Goal: Task Accomplishment & Management: Use online tool/utility

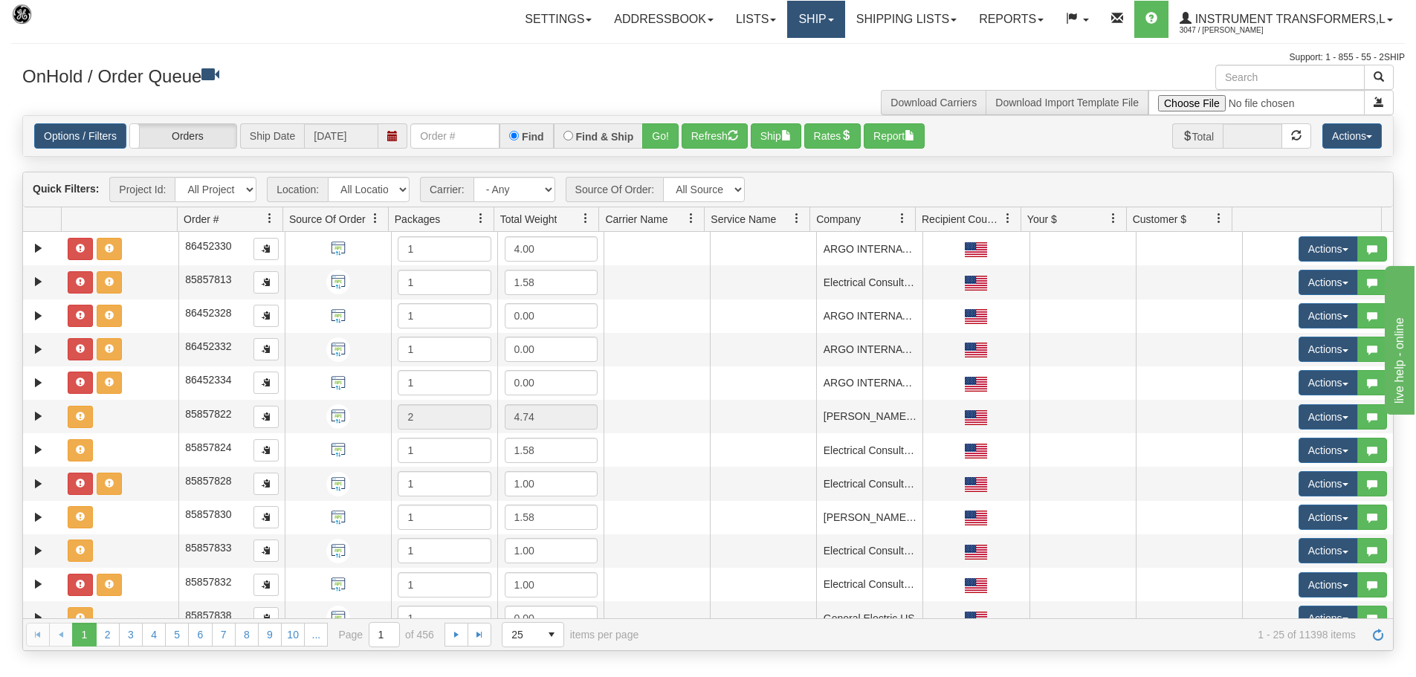
click at [787, 36] on link "Ship" at bounding box center [815, 19] width 57 height 37
click at [793, 42] on ul "Ship Screen OnHold / Order Queue" at bounding box center [777, 62] width 136 height 48
click at [816, 18] on link "Ship" at bounding box center [815, 19] width 57 height 37
click at [786, 54] on link "Ship Screen" at bounding box center [777, 51] width 135 height 19
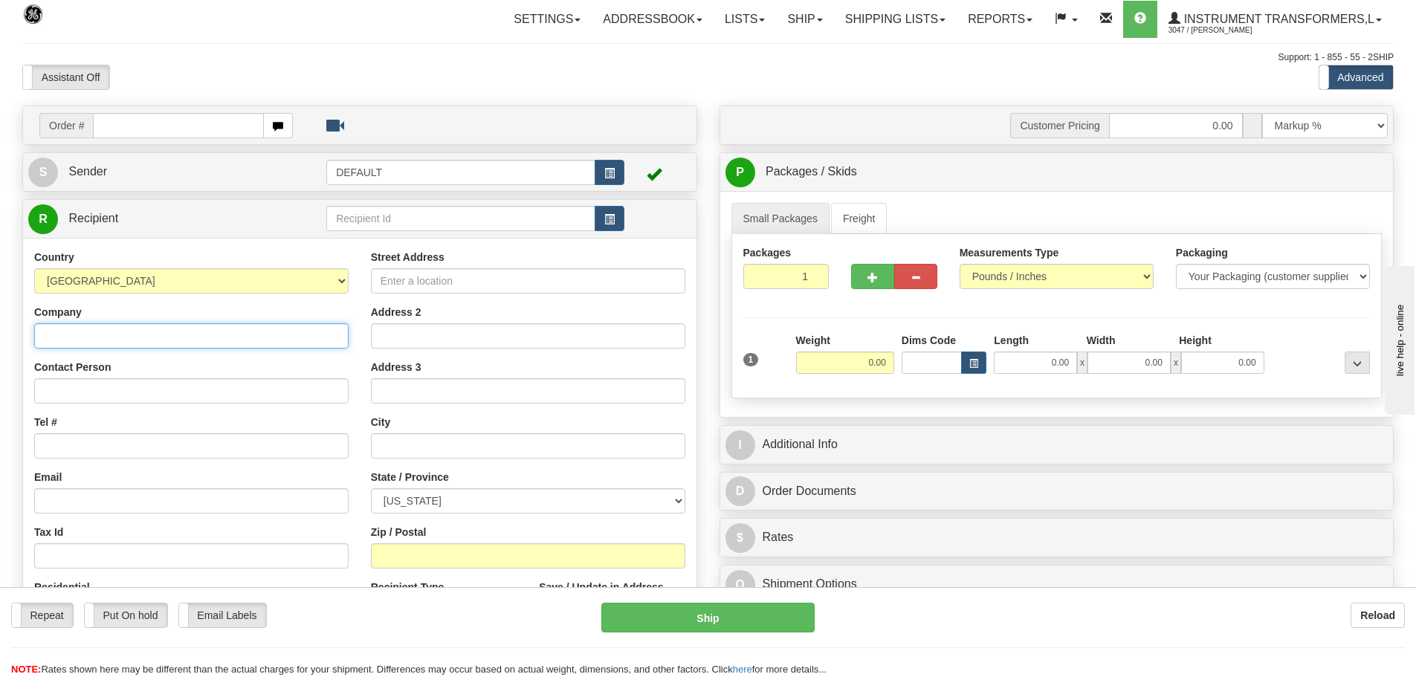
click at [225, 335] on input "Company" at bounding box center [191, 335] width 314 height 25
type input "First Choice Robotics"
type input "Jeff Bothe"
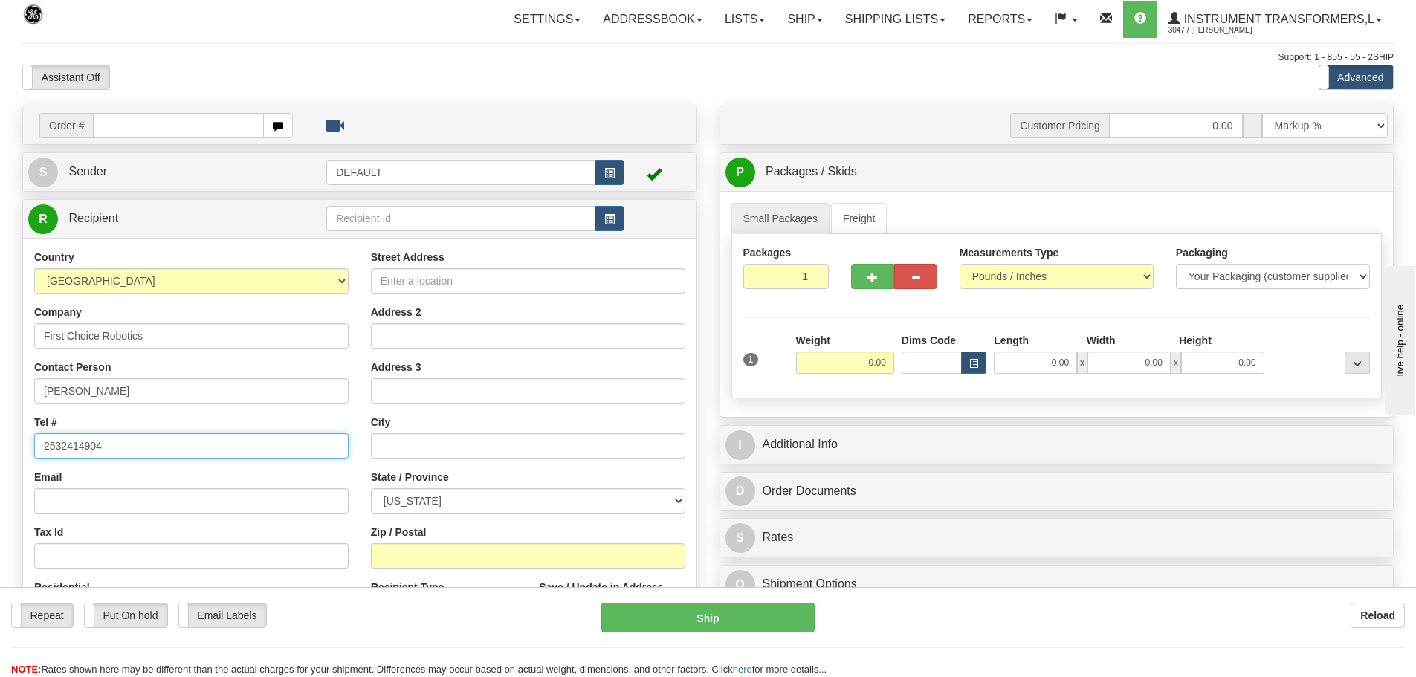
type input "2532414904"
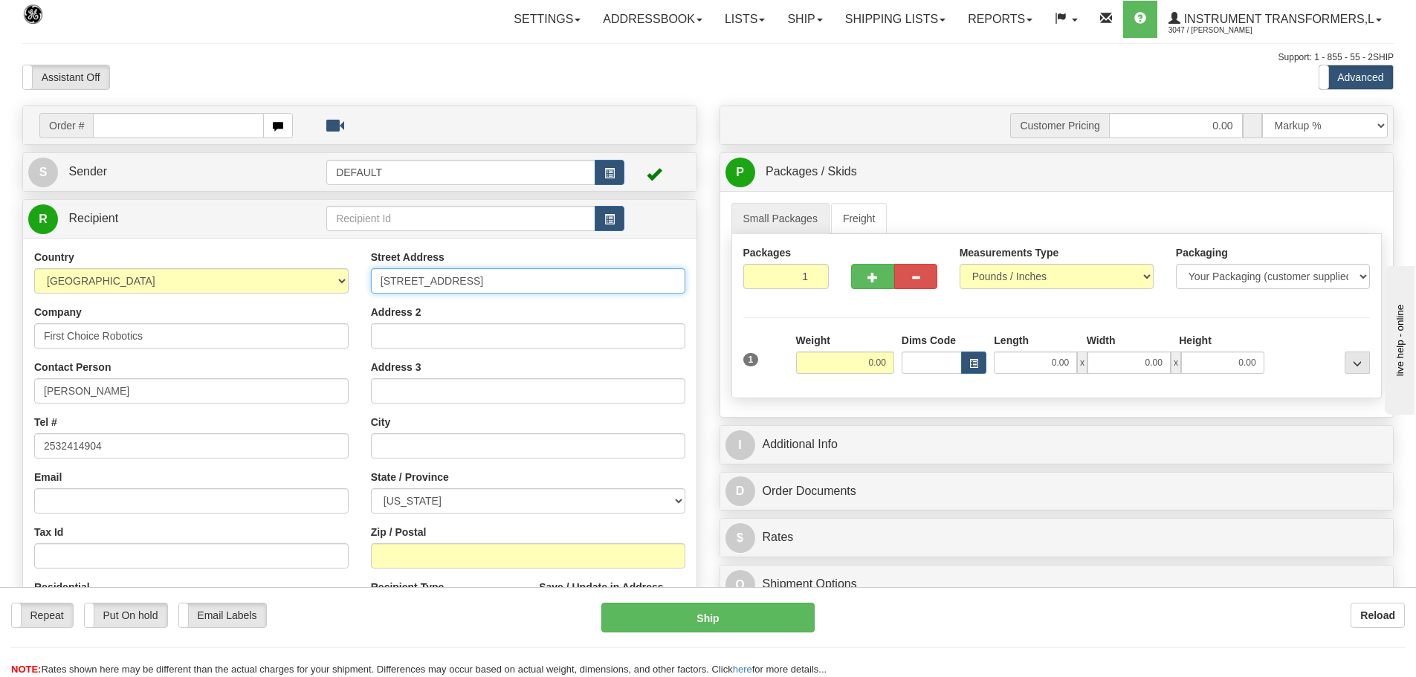
type input "3529 3 Mile rd NW"
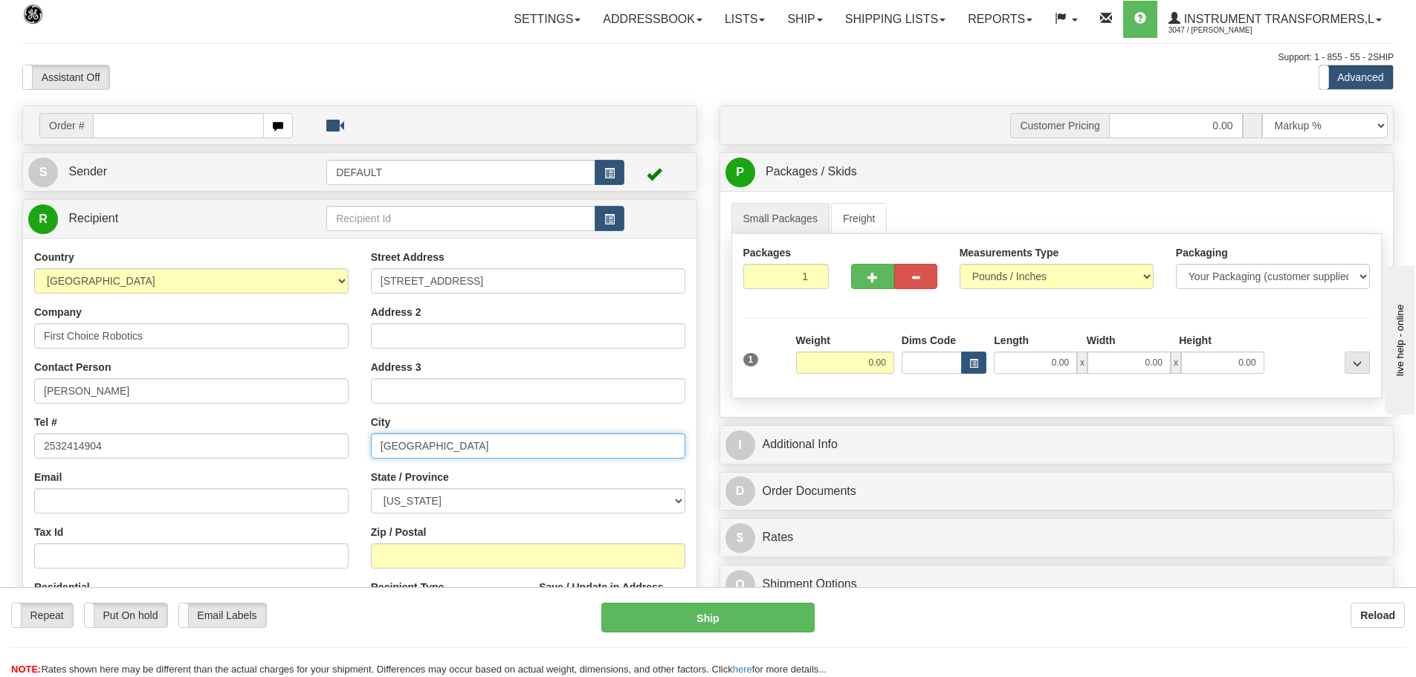
type input "Grand Rapids"
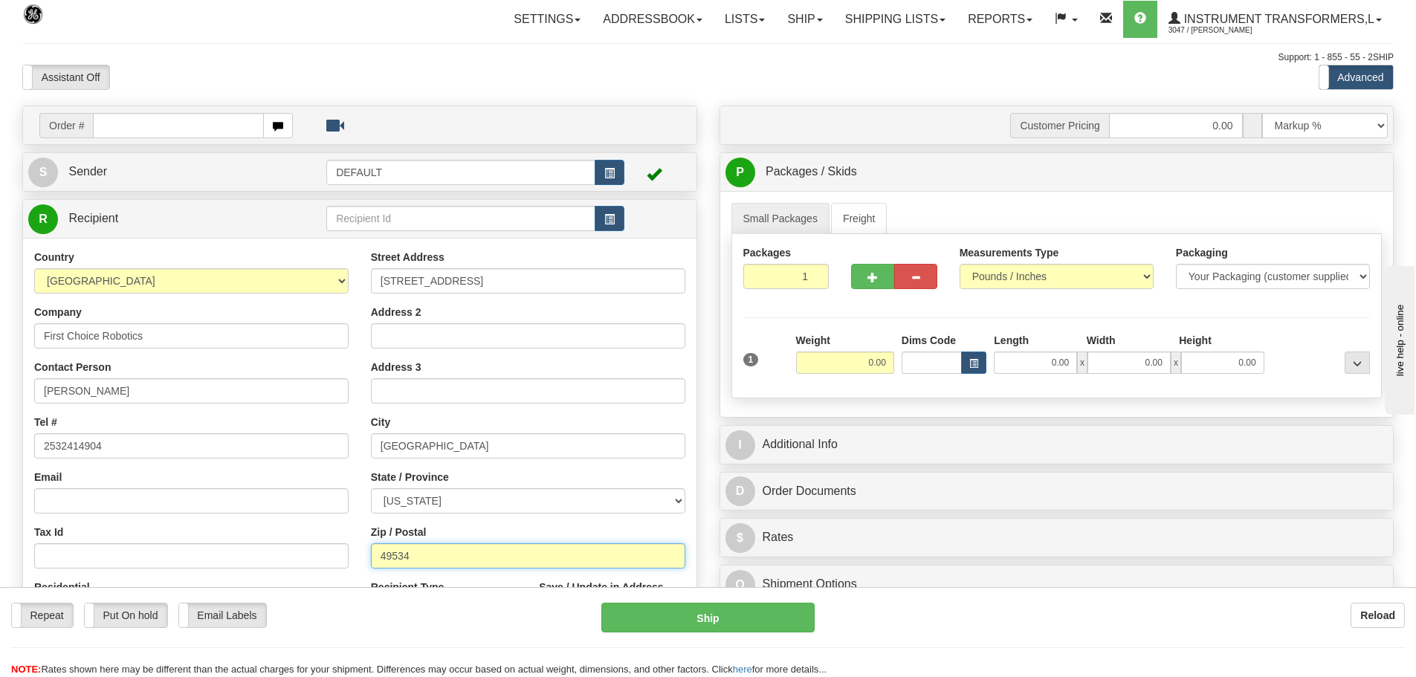
type input "49534"
click at [424, 116] on div at bounding box center [497, 122] width 387 height 18
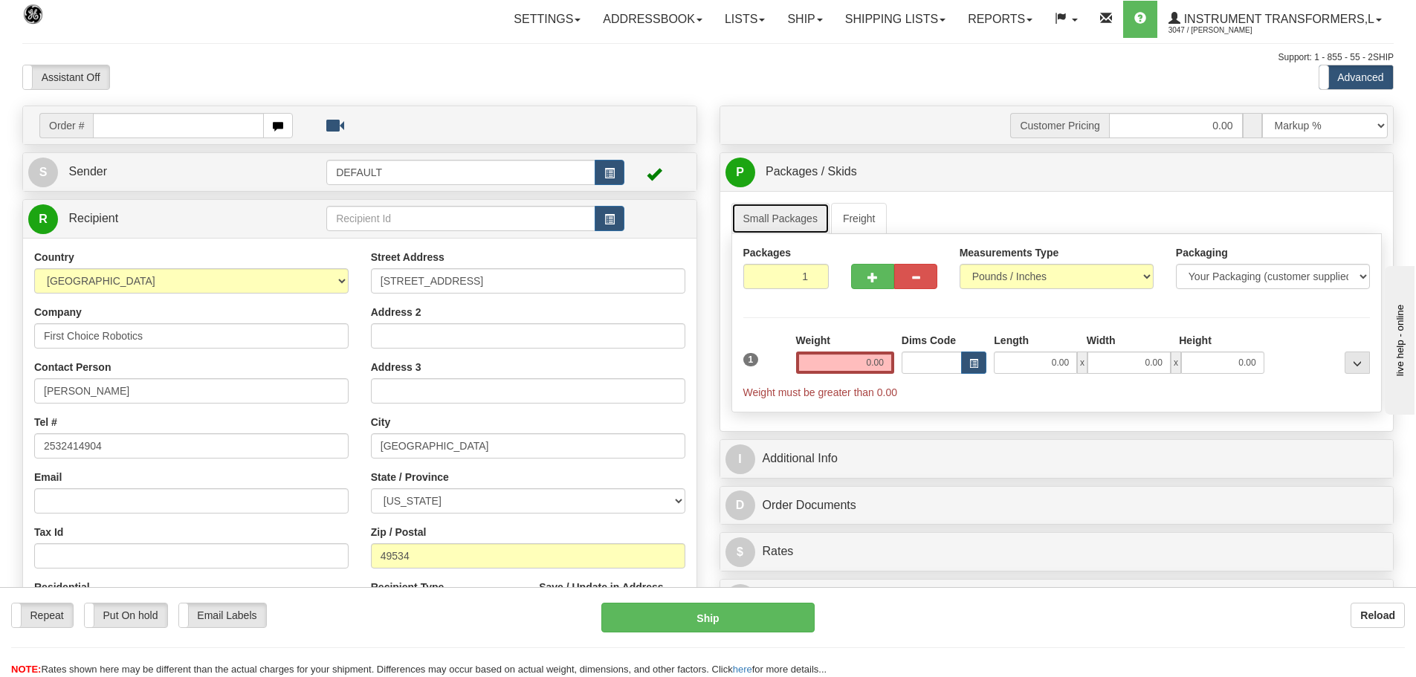
click at [816, 219] on link "Small Packages" at bounding box center [781, 218] width 98 height 31
drag, startPoint x: 862, startPoint y: 359, endPoint x: 929, endPoint y: 364, distance: 67.1
click at [929, 364] on div "1 Weight 0.00 Dims Code 0.00" at bounding box center [1057, 366] width 635 height 67
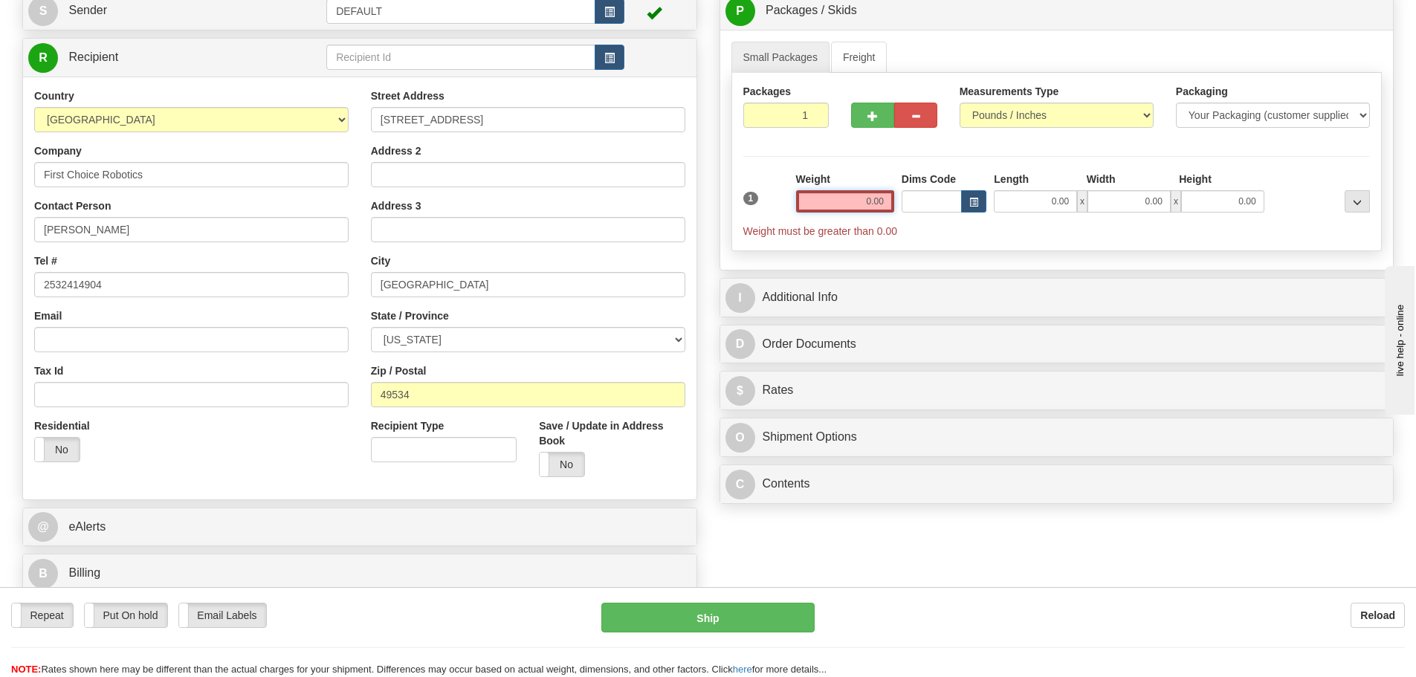
scroll to position [297, 0]
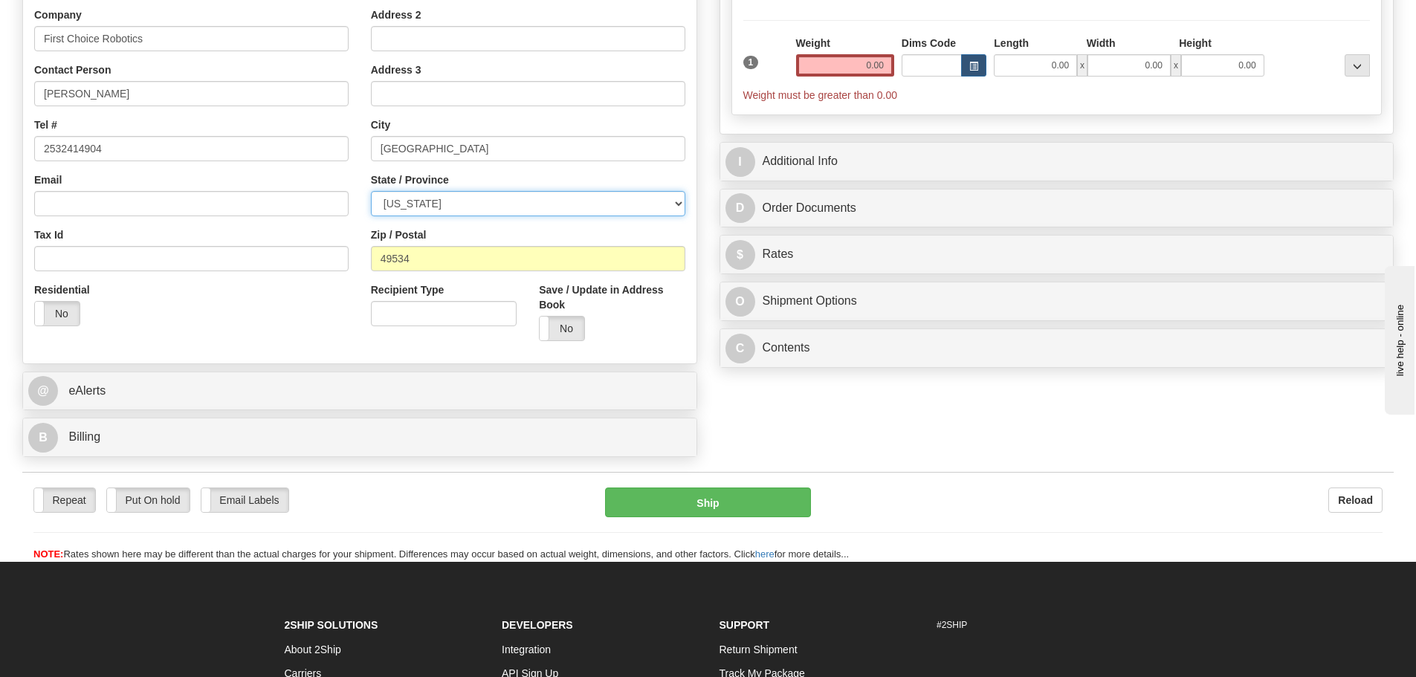
click at [514, 198] on select "ALABAMA ALASKA ARIZONA ARKANSAS Armed Forces America Armed Forces Europe Armed …" at bounding box center [528, 203] width 314 height 25
select select "MI"
click at [371, 191] on select "ALABAMA ALASKA ARIZONA ARKANSAS Armed Forces America Armed Forces Europe Armed …" at bounding box center [528, 203] width 314 height 25
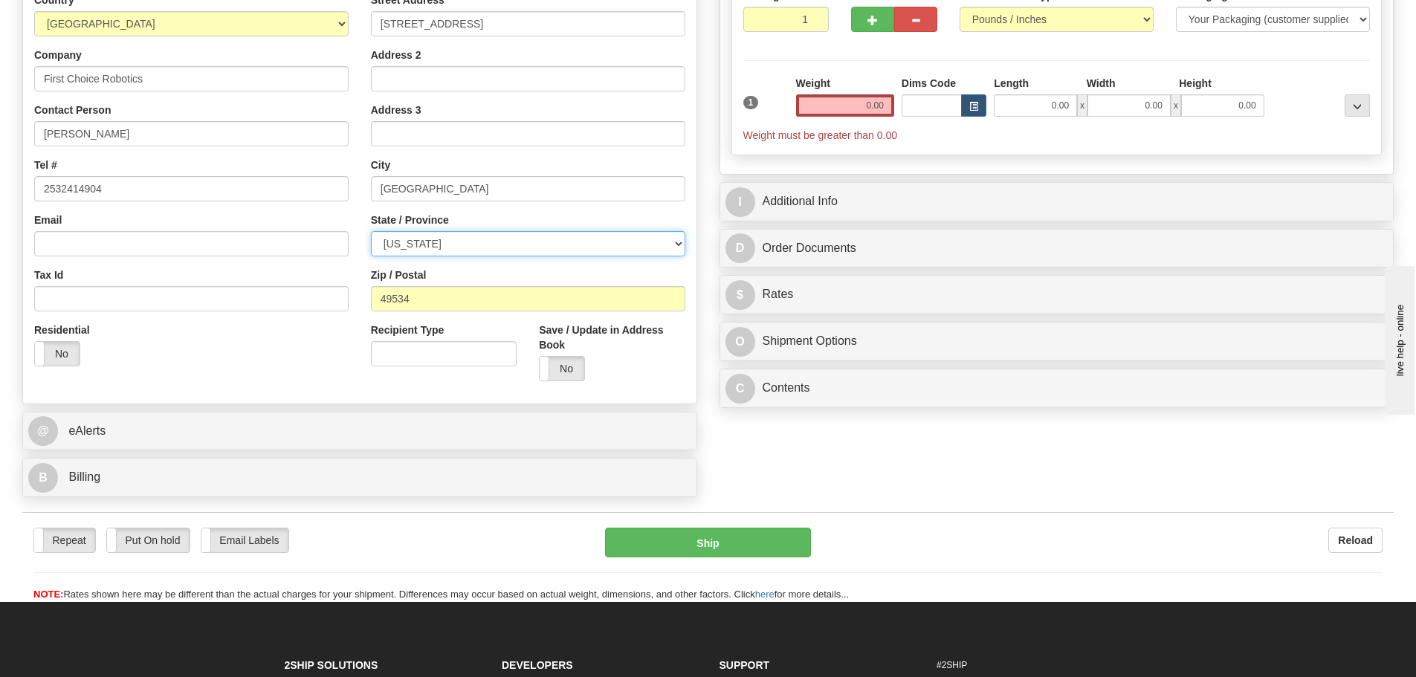
scroll to position [223, 0]
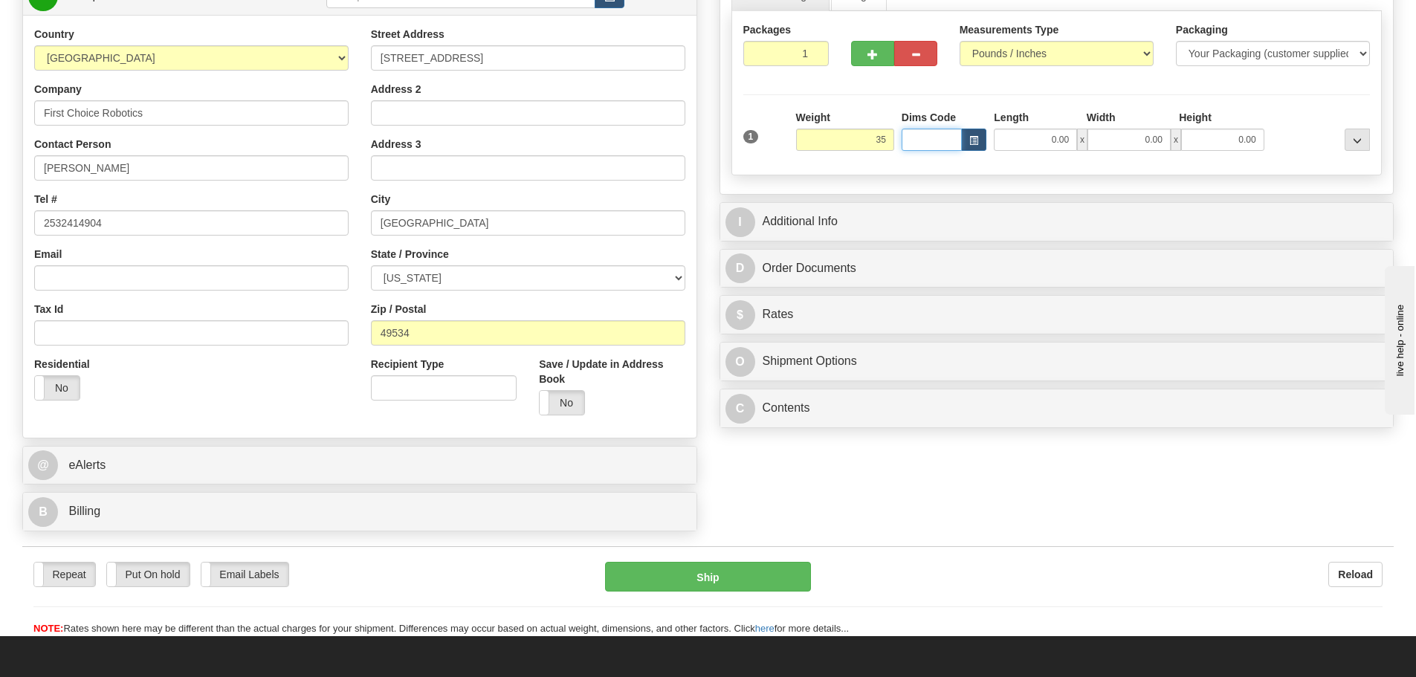
type input "35.00"
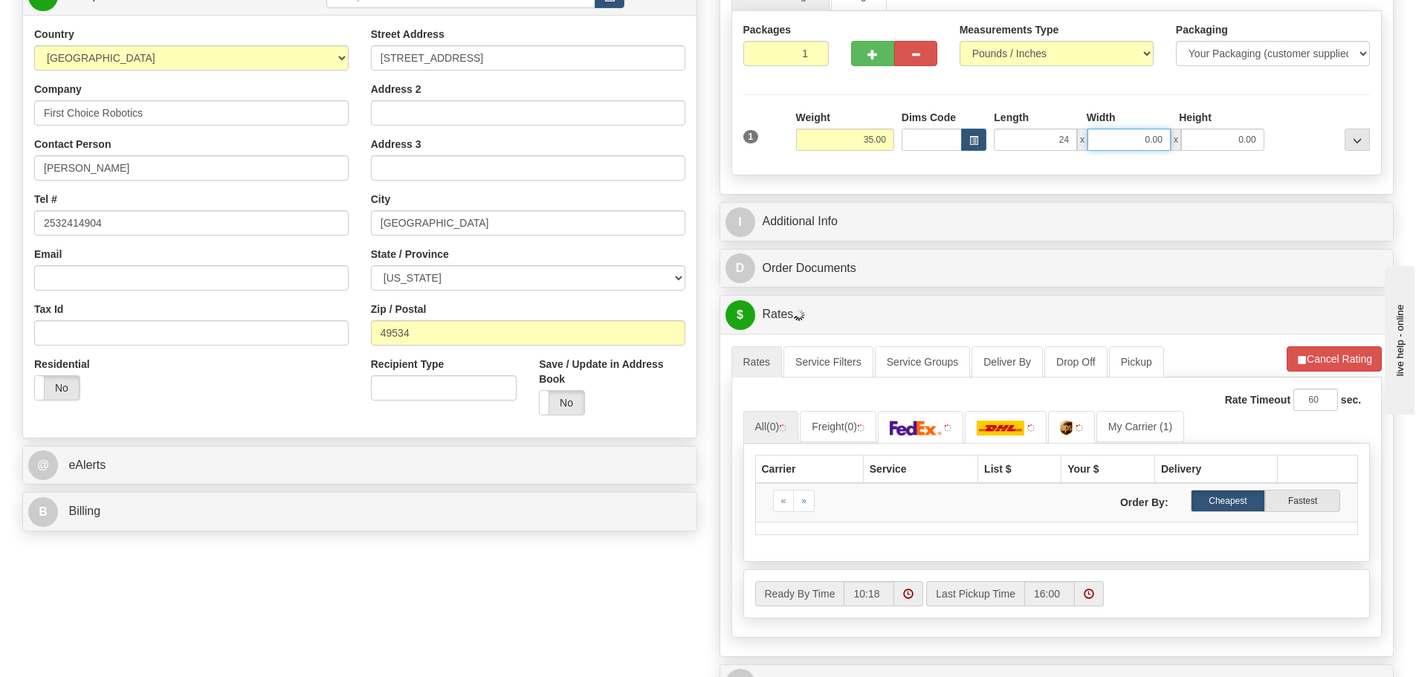
type input "24.00"
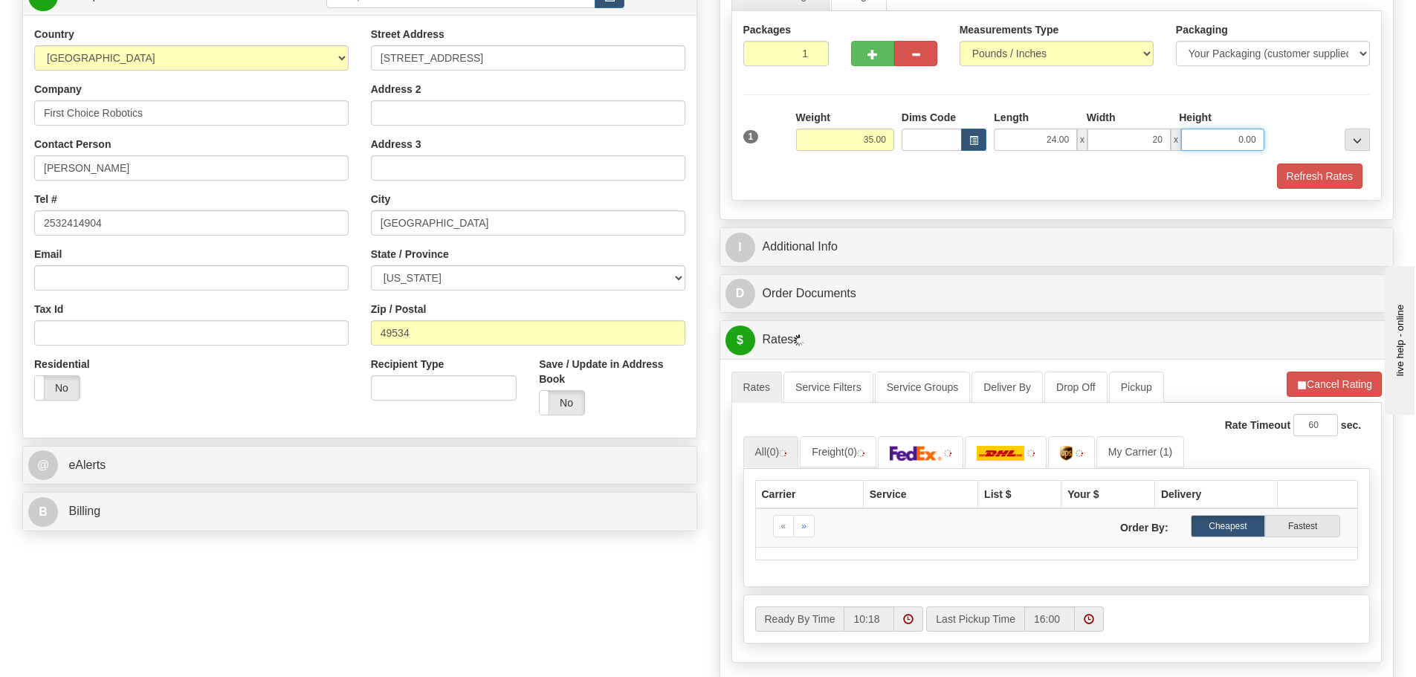
type input "20.00"
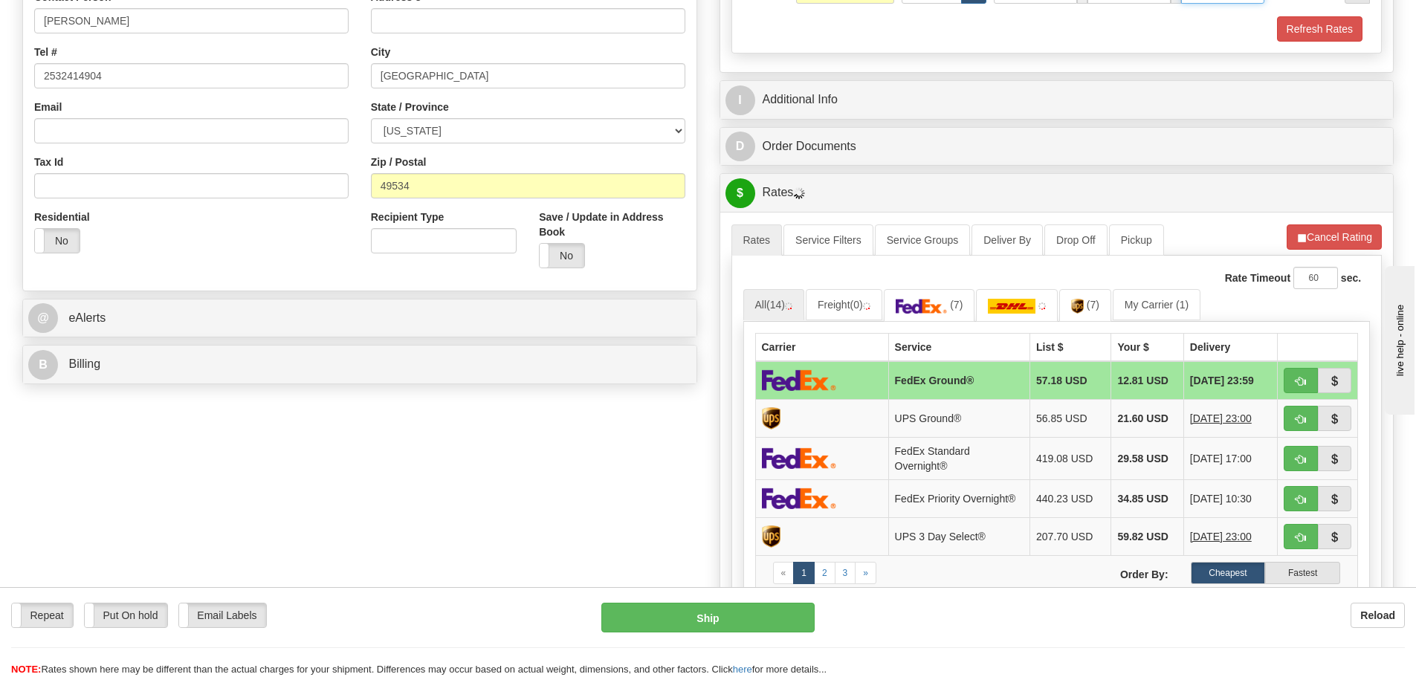
scroll to position [372, 0]
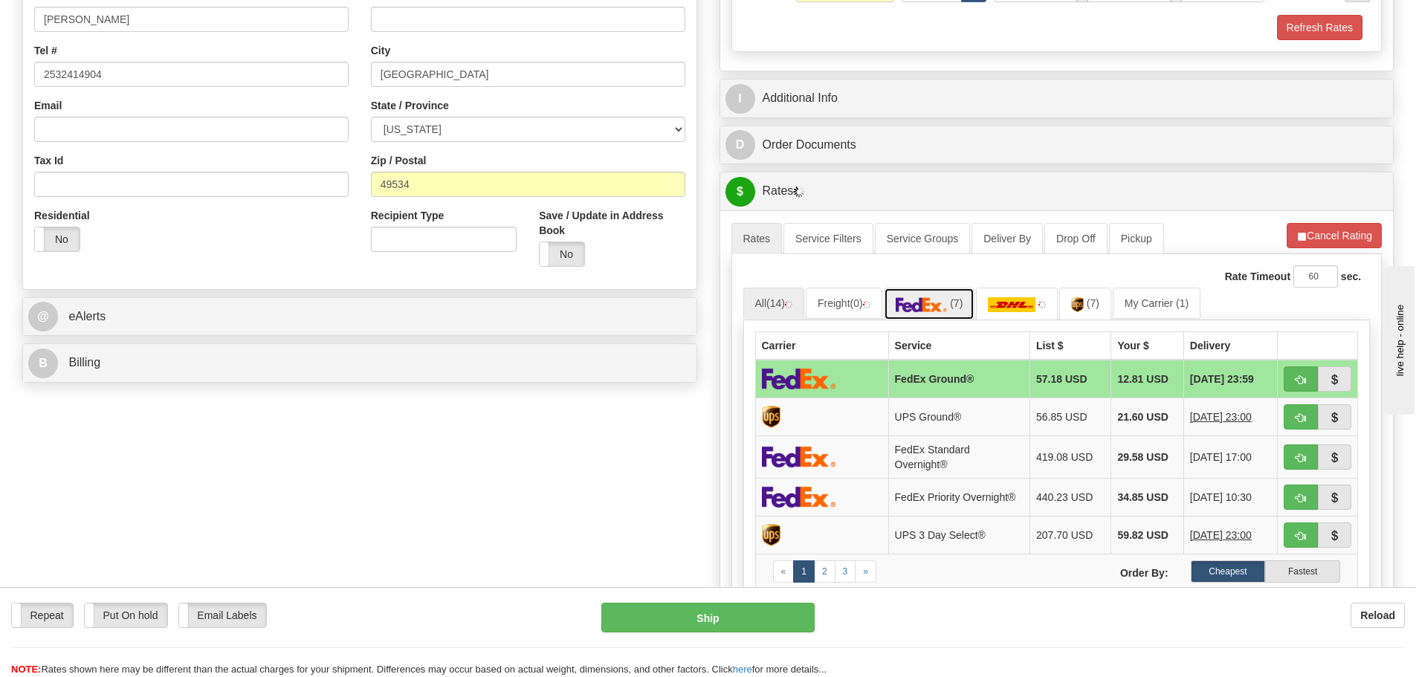
type input "20.00"
click at [969, 292] on link "(7)" at bounding box center [929, 304] width 91 height 32
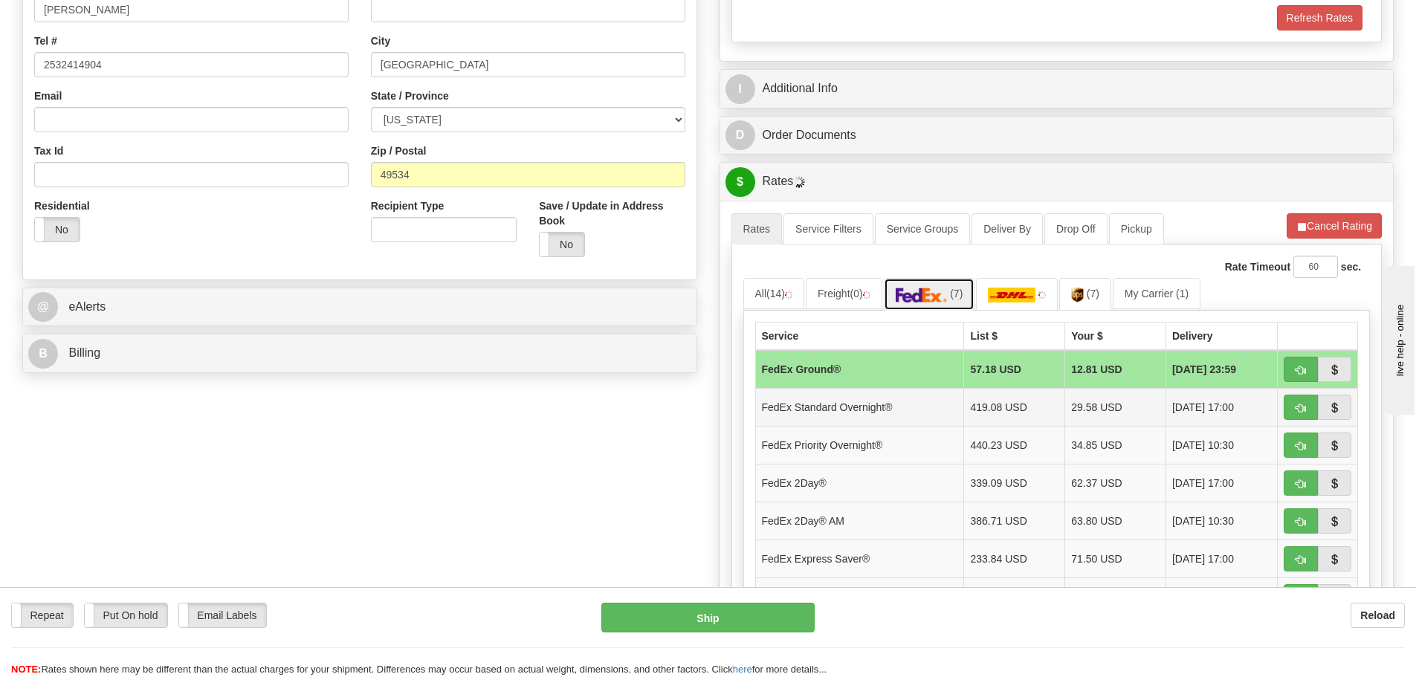
scroll to position [446, 0]
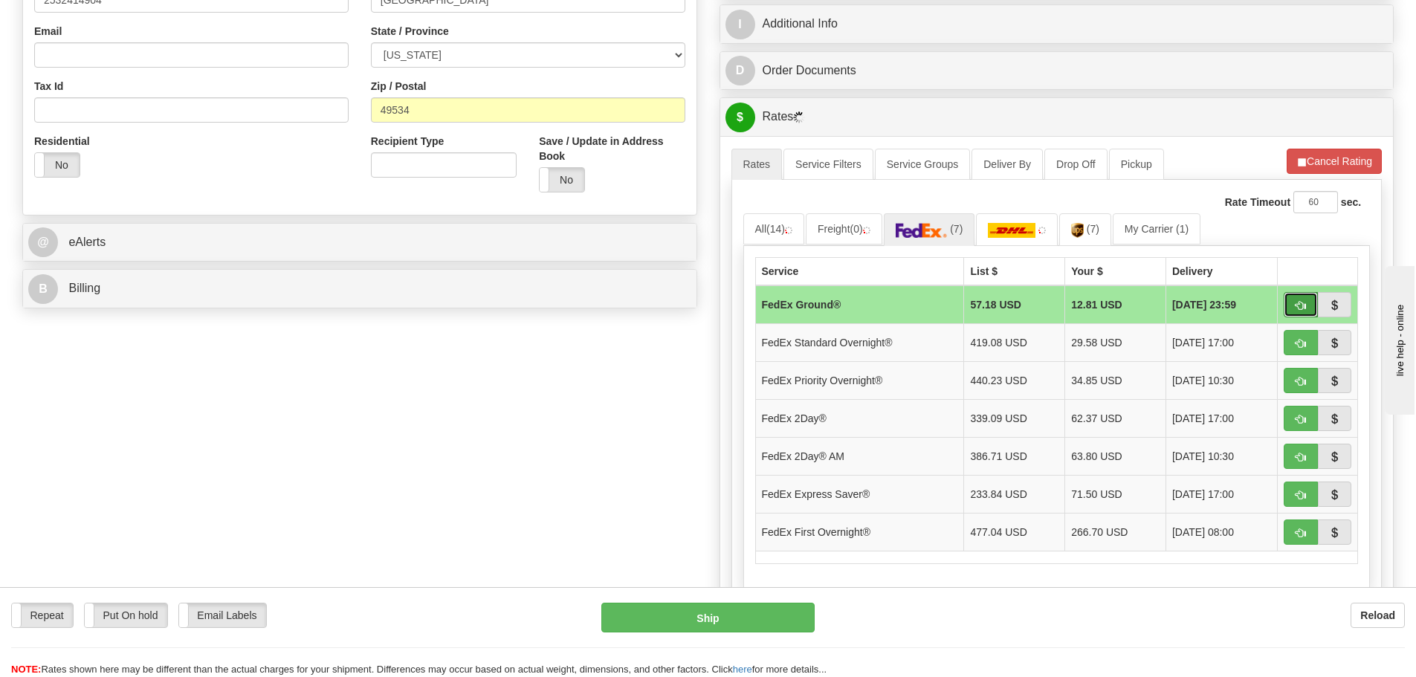
click at [1297, 299] on button "button" at bounding box center [1301, 304] width 34 height 25
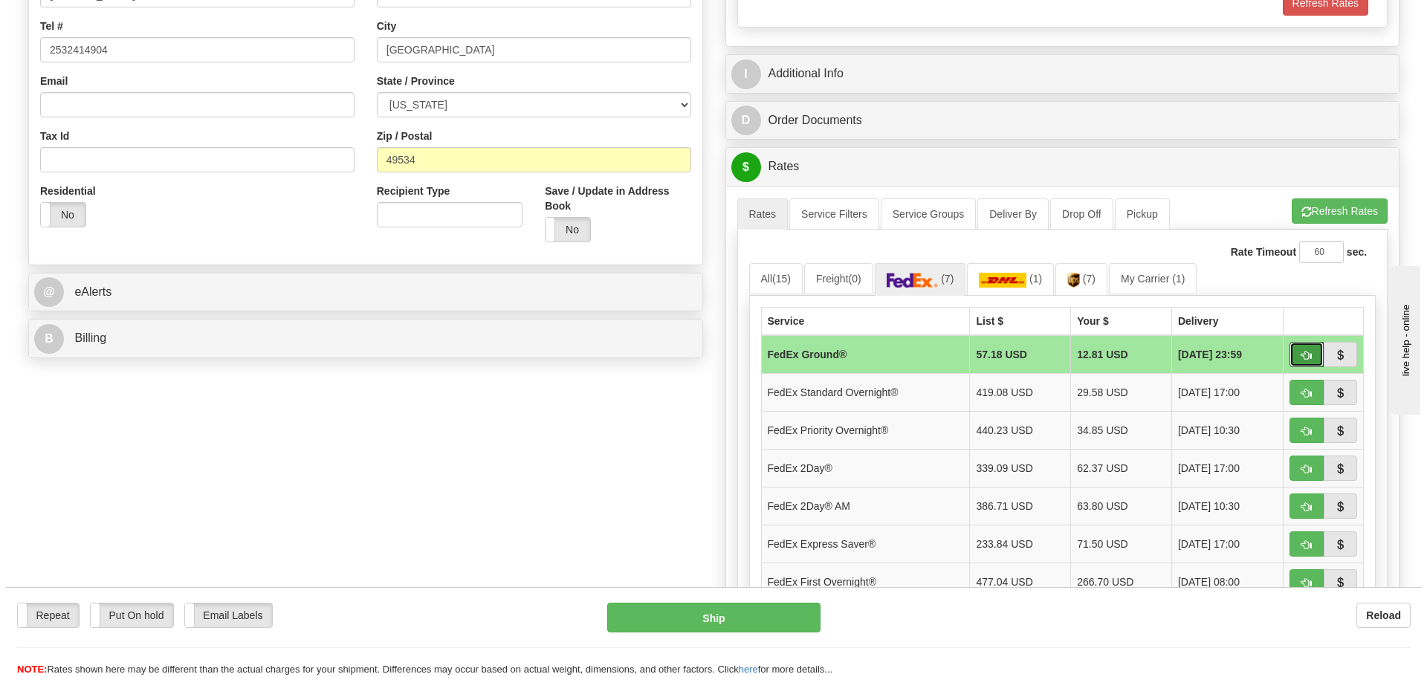
scroll to position [372, 0]
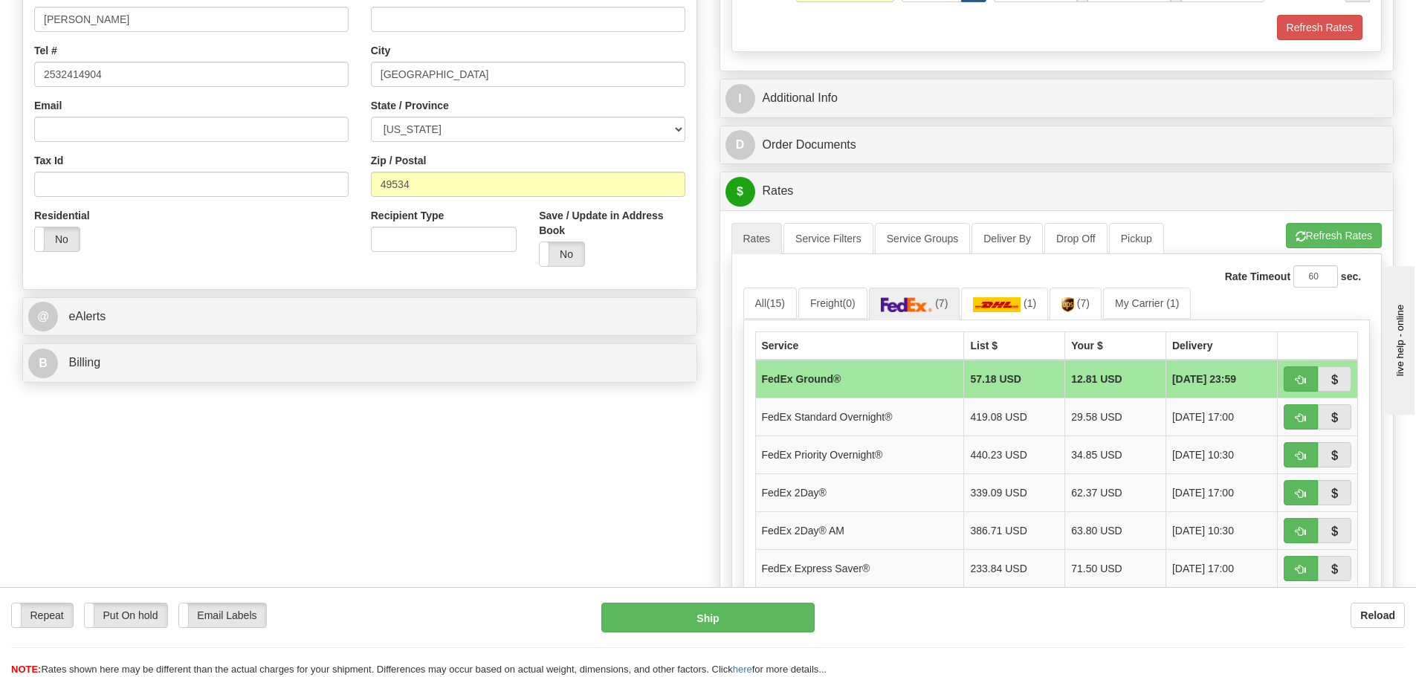
click at [187, 344] on div "B Billing" at bounding box center [360, 363] width 674 height 38
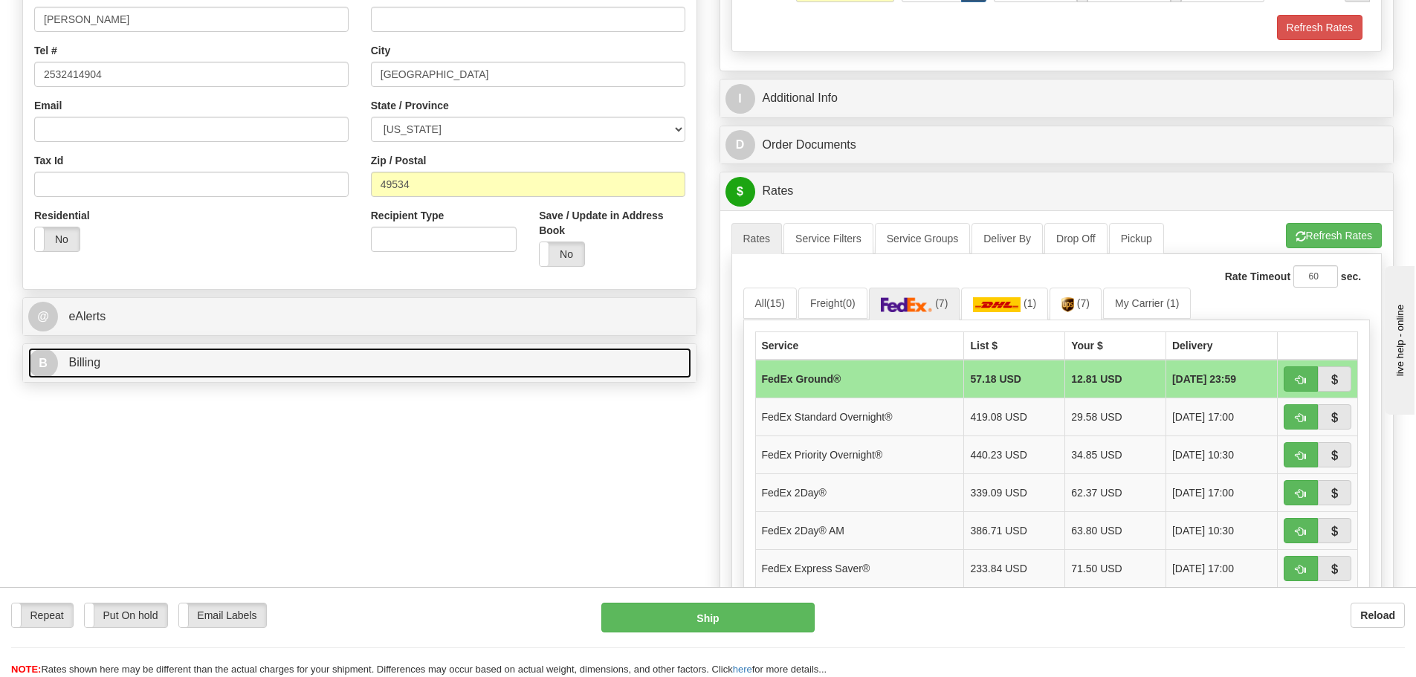
click at [210, 354] on link "B Billing" at bounding box center [359, 363] width 663 height 30
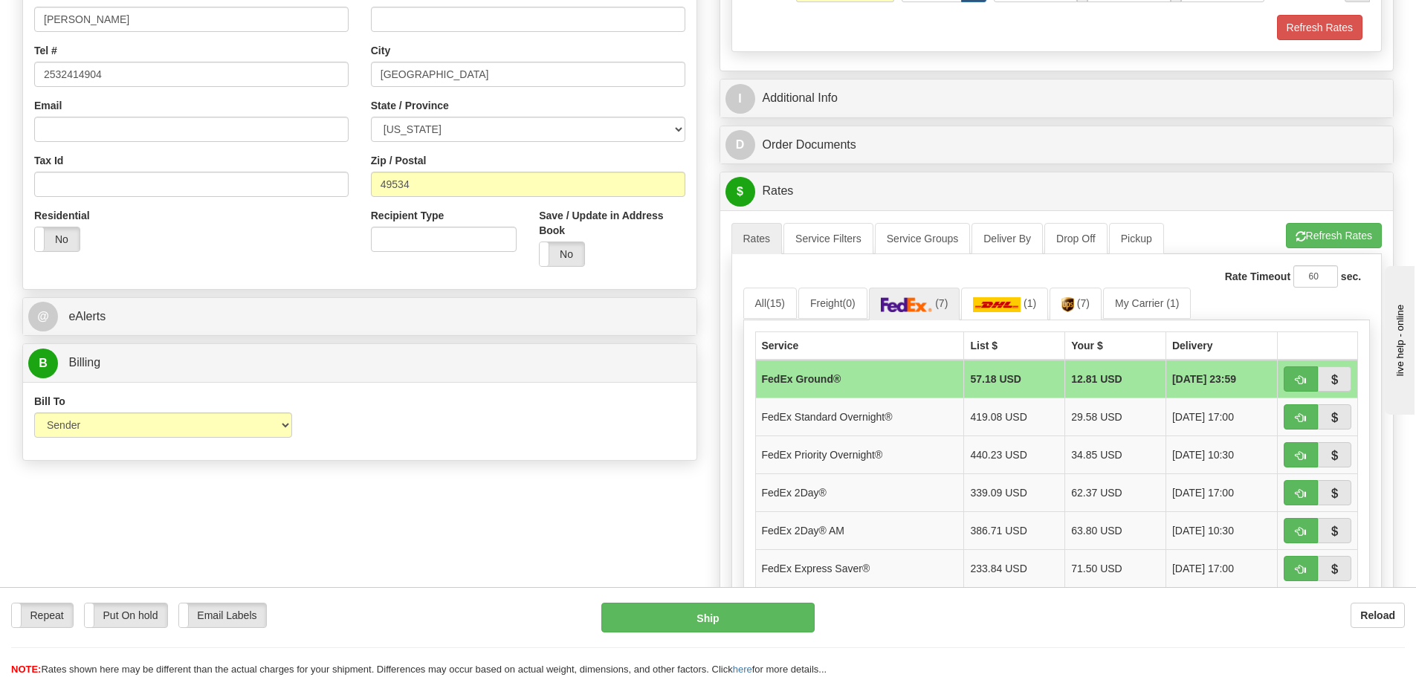
drag, startPoint x: 428, startPoint y: 526, endPoint x: 696, endPoint y: 570, distance: 271.3
click at [432, 528] on div "Order # S Sender DEFAULT" at bounding box center [708, 297] width 1394 height 1127
click at [685, 607] on button "Ship" at bounding box center [707, 618] width 213 height 30
type input "92"
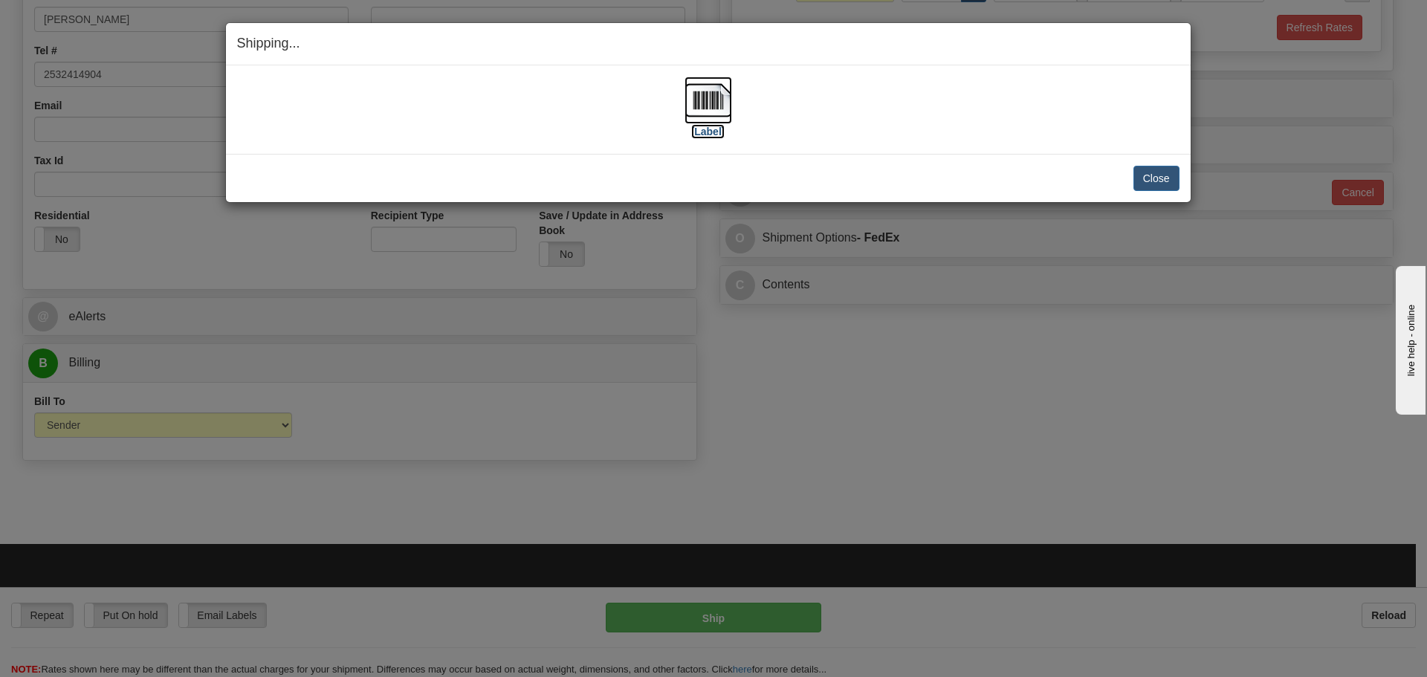
click at [711, 116] on img at bounding box center [709, 101] width 48 height 48
